Goal: Navigation & Orientation: Go to known website

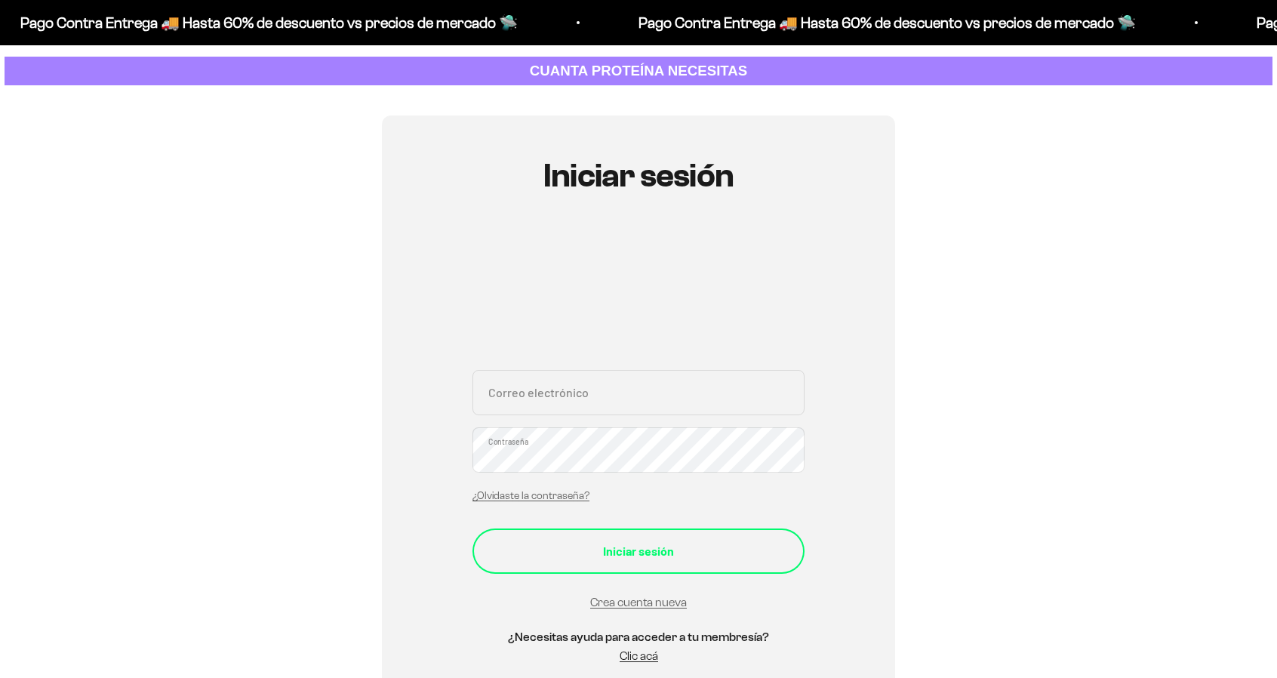
scroll to position [75, 0]
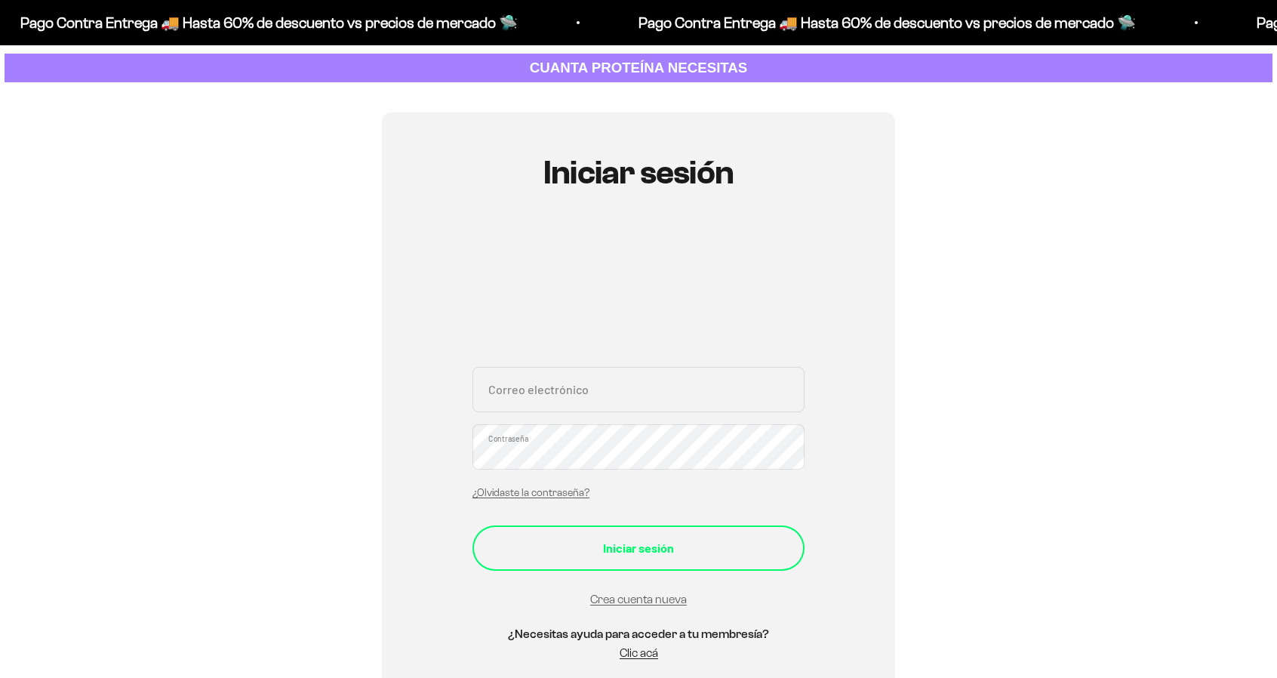
type input "[EMAIL_ADDRESS][DOMAIN_NAME]"
click at [648, 553] on div "Iniciar sesión" at bounding box center [639, 548] width 272 height 20
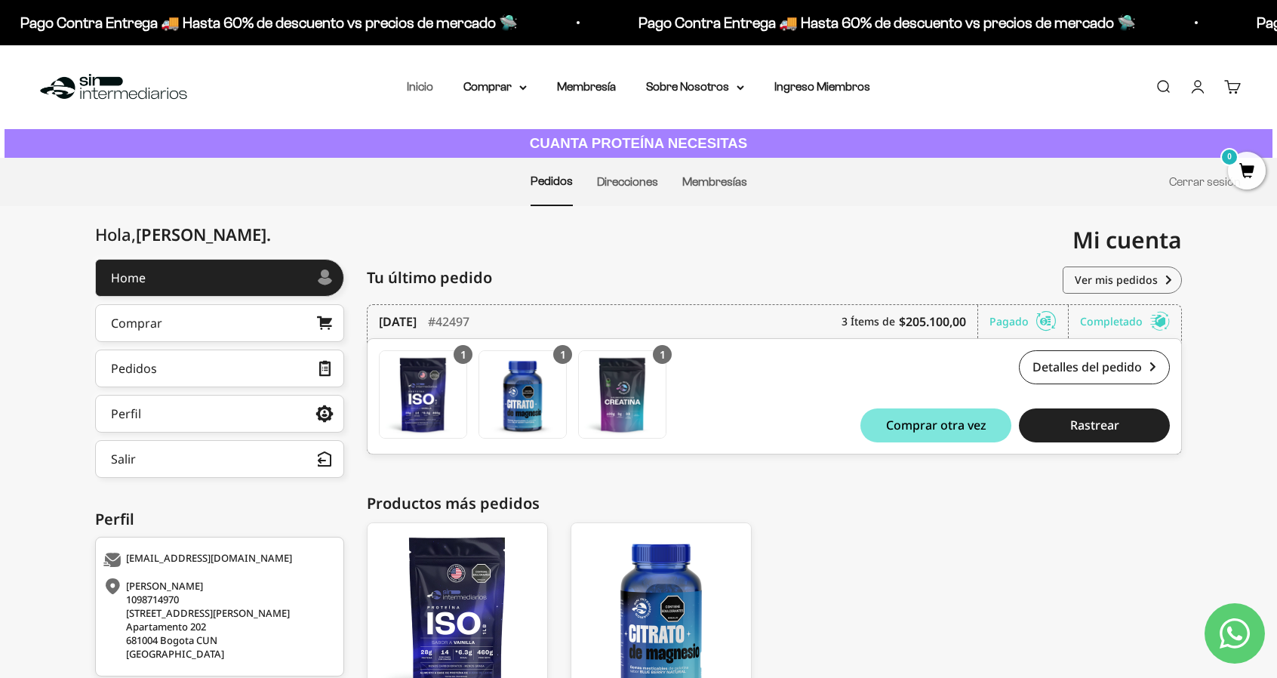
click at [426, 89] on link "Inicio" at bounding box center [420, 86] width 26 height 13
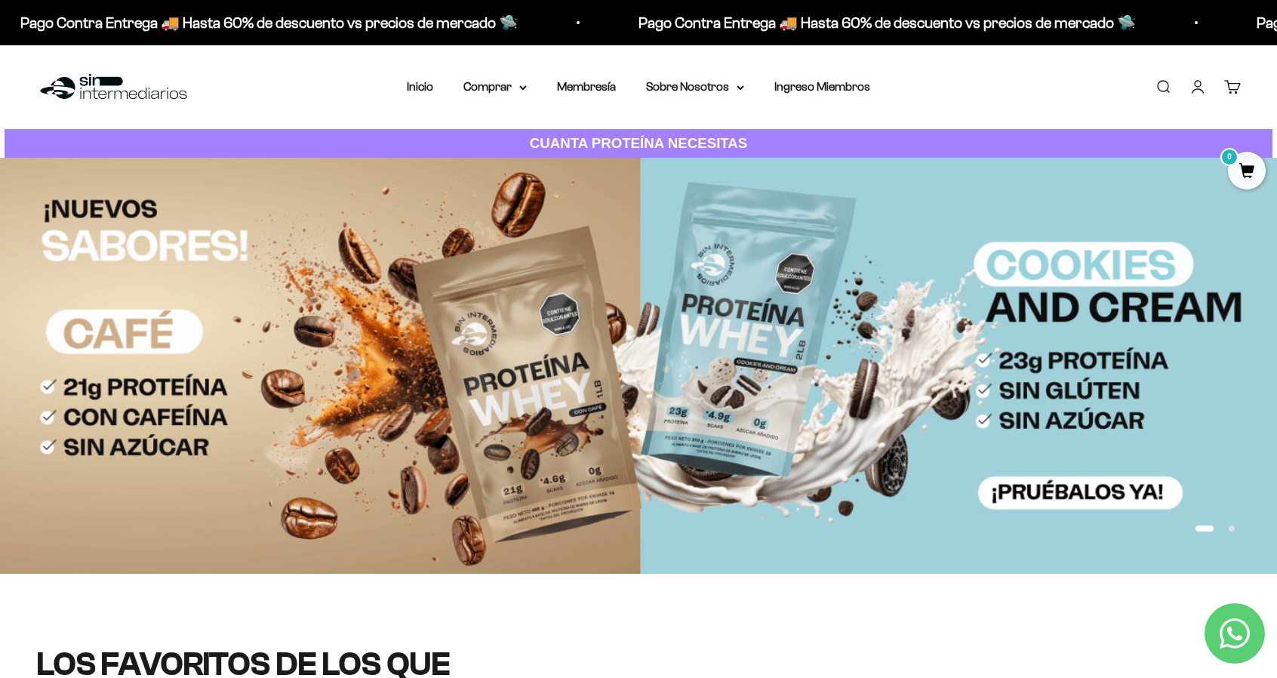
click at [595, 140] on strong "CUANTA PROTEÍNA NECESITAS" at bounding box center [639, 143] width 218 height 16
